Goal: Find contact information: Find contact information

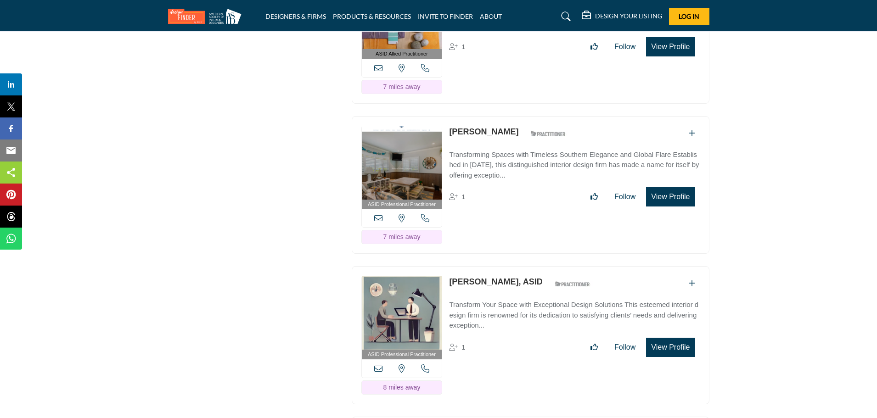
scroll to position [1409, 0]
drag, startPoint x: 449, startPoint y: 257, endPoint x: 509, endPoint y: 256, distance: 60.6
click at [509, 266] on div "ASID Professional Practitioner ASID Professional Practitioners have successfull…" at bounding box center [531, 335] width 358 height 138
copy link "[PERSON_NAME]"
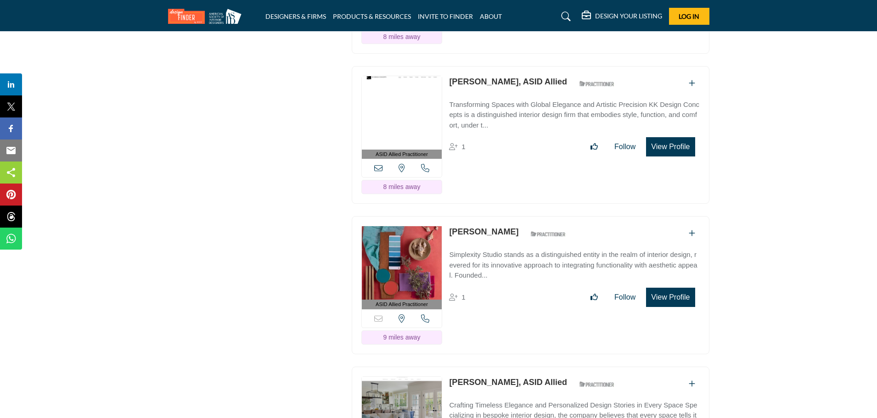
scroll to position [1768, 0]
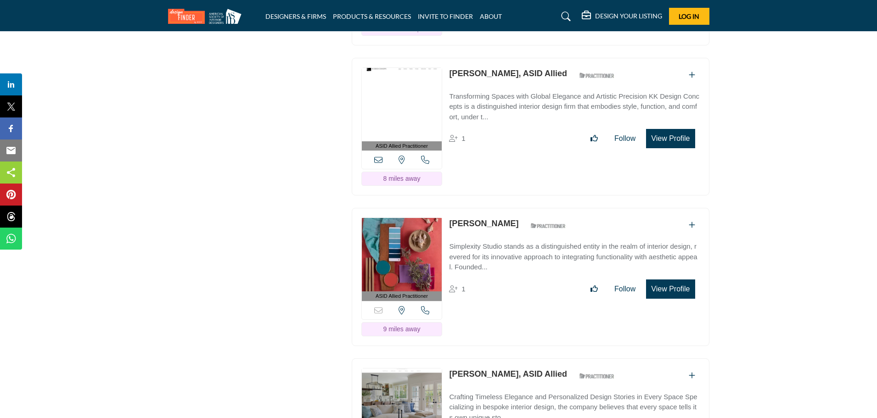
drag, startPoint x: 449, startPoint y: 197, endPoint x: 509, endPoint y: 196, distance: 60.6
click at [509, 208] on div "ASID Allied Practitioner ASID Allied Practitioners have successfully completed …" at bounding box center [531, 277] width 358 height 138
copy link "[PERSON_NAME]"
drag, startPoint x: 447, startPoint y: 346, endPoint x: 499, endPoint y: 346, distance: 51.4
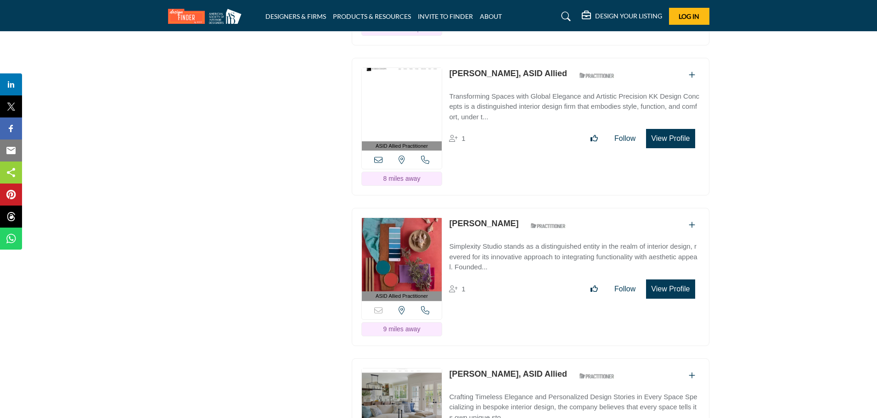
copy link "[PERSON_NAME]"
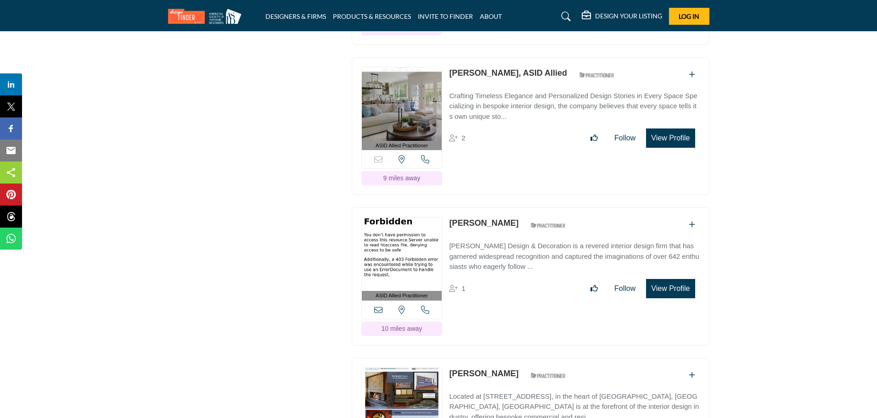
scroll to position [2077, 0]
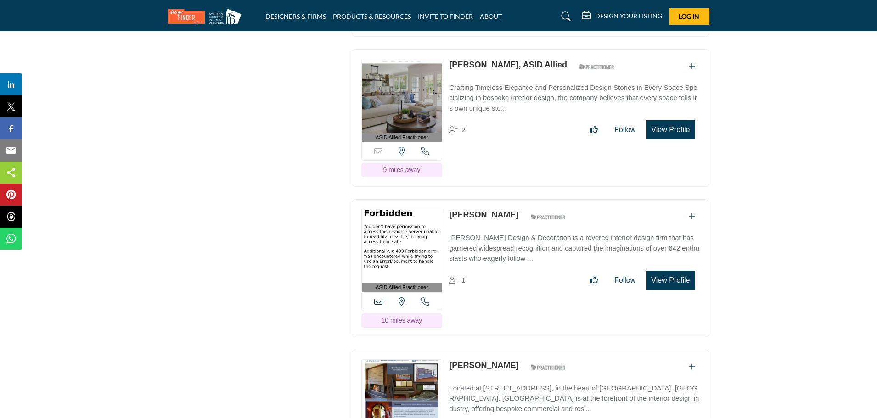
drag, startPoint x: 447, startPoint y: 184, endPoint x: 494, endPoint y: 187, distance: 47.0
click at [494, 199] on div "ASID Allied Practitioner ASID Allied Practitioners have successfully completed …" at bounding box center [531, 268] width 358 height 138
copy link "[PERSON_NAME]"
drag, startPoint x: 447, startPoint y: 335, endPoint x: 499, endPoint y: 335, distance: 51.9
click at [499, 350] on div "ASID Allied Practitioner ASID Allied Practitioners have successfully completed …" at bounding box center [531, 419] width 358 height 138
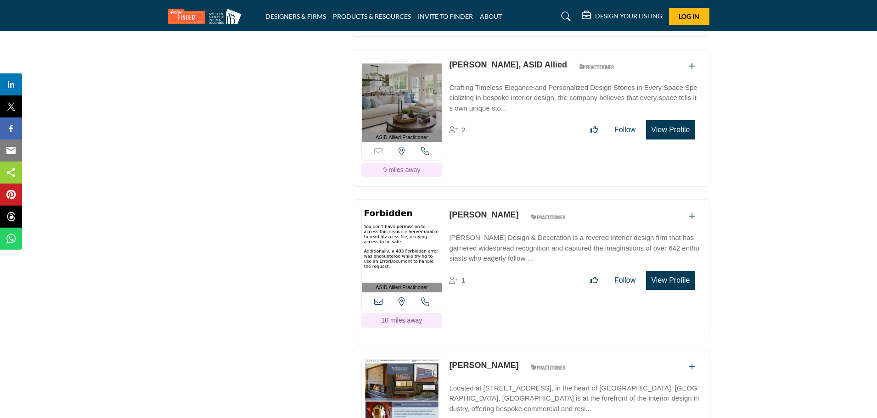
copy div "[PERSON_NAME]"
